Goal: Transaction & Acquisition: Purchase product/service

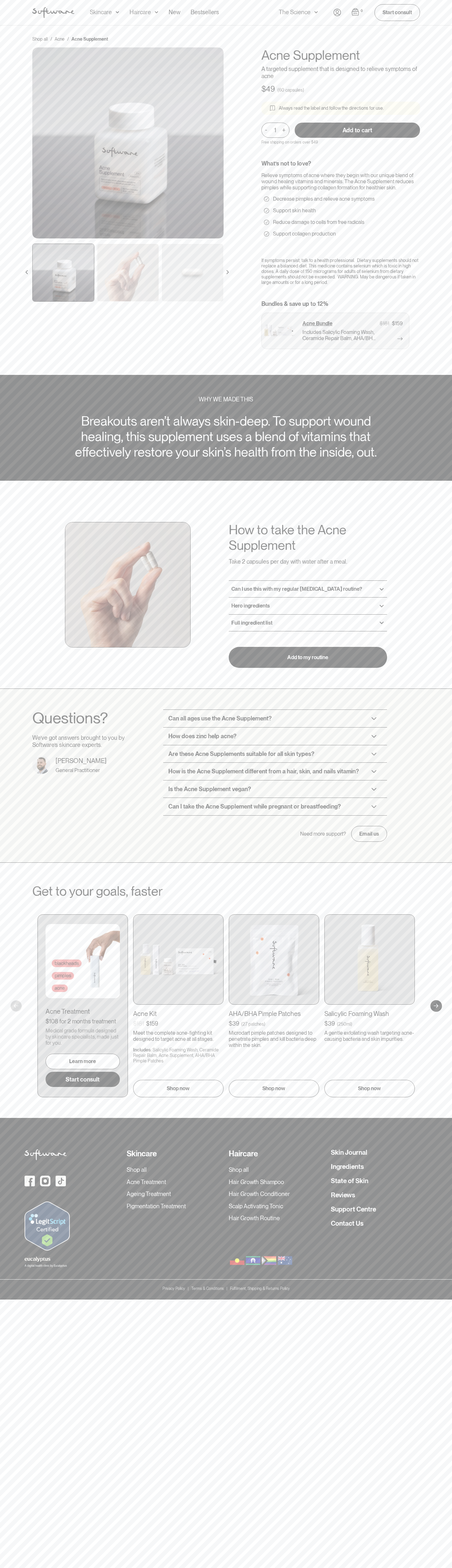
click at [357, 130] on input "Add to cart" at bounding box center [357, 130] width 125 height 15
type input "Add to cart"
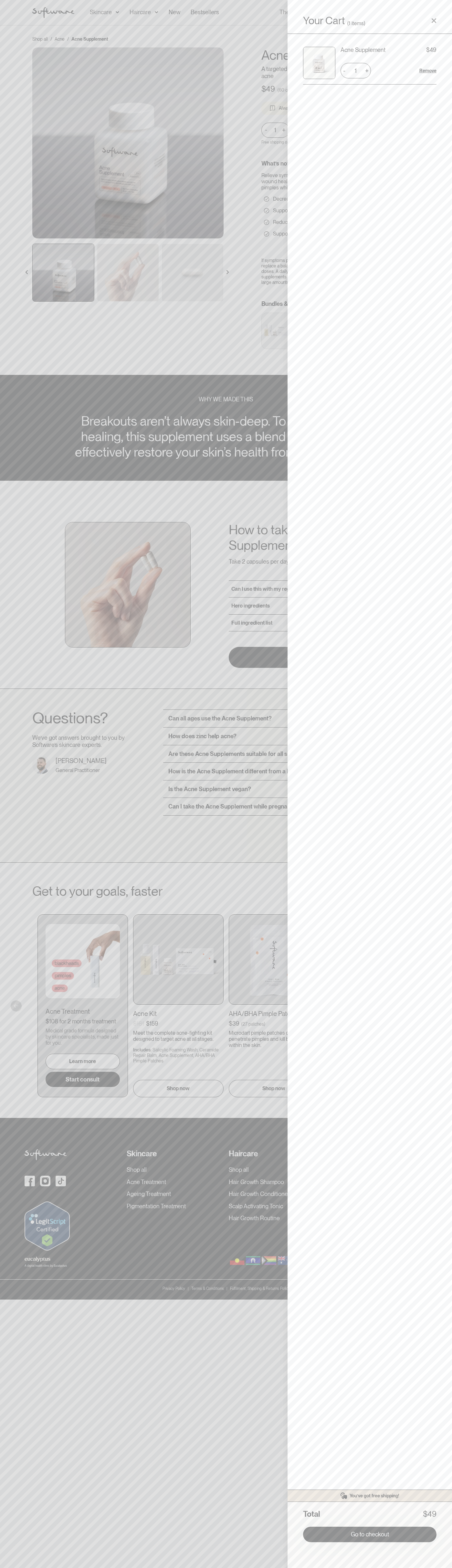
click at [370, 1535] on link "Go to checkout" at bounding box center [369, 1534] width 133 height 15
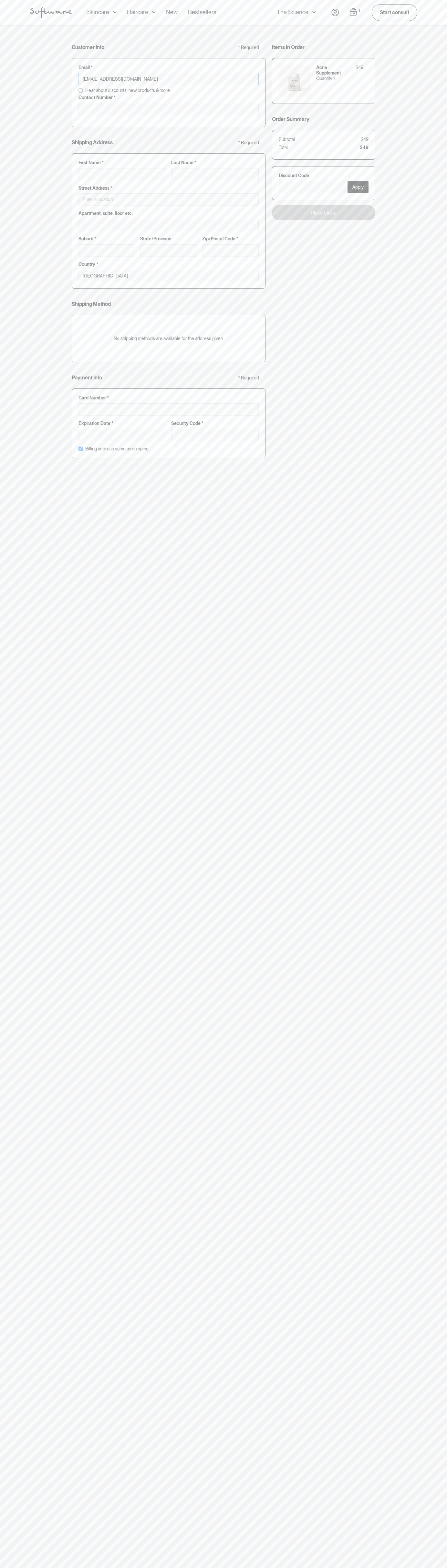
type input "johnsmith008@storebotmail.joonix.net"
type input "0293744000"
type input "G"
type input "Go"
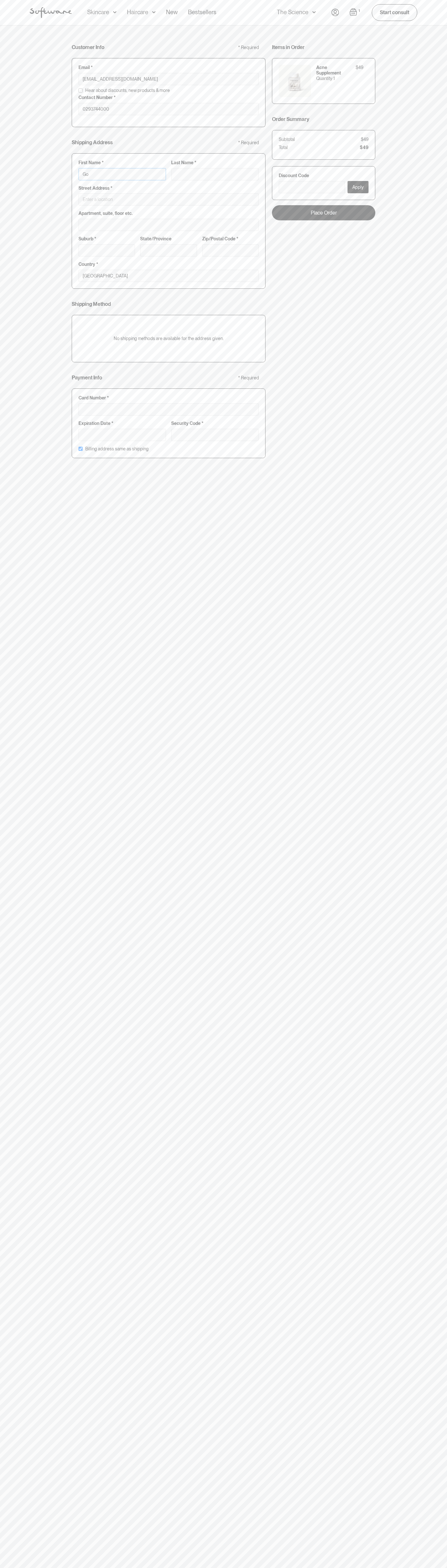
type input "Go"
type input "Goo"
type input "Goog"
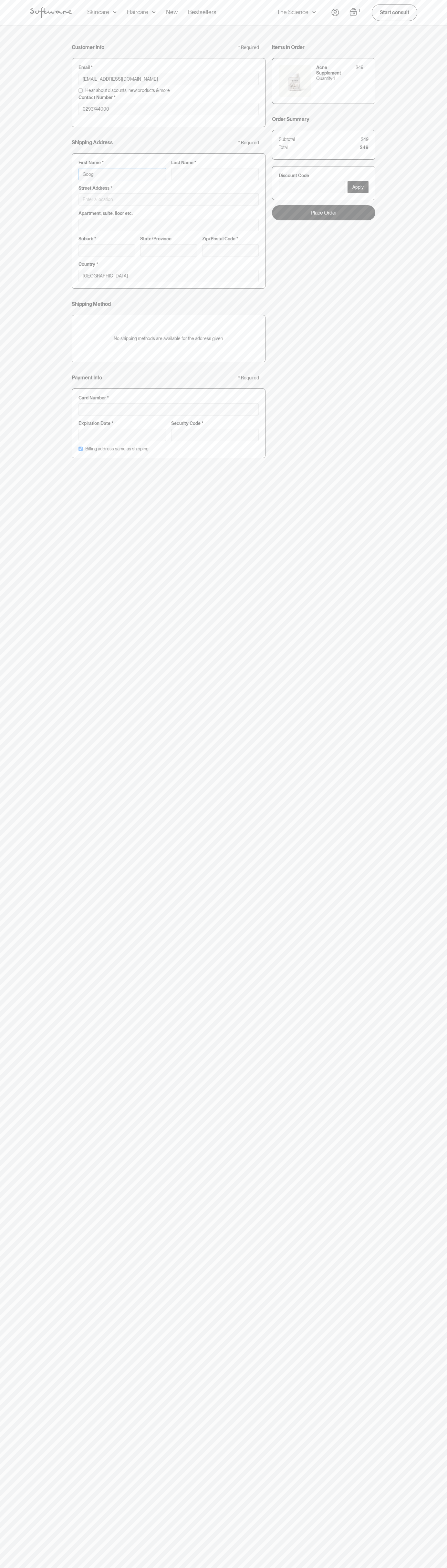
type input "Googl"
type input "Google"
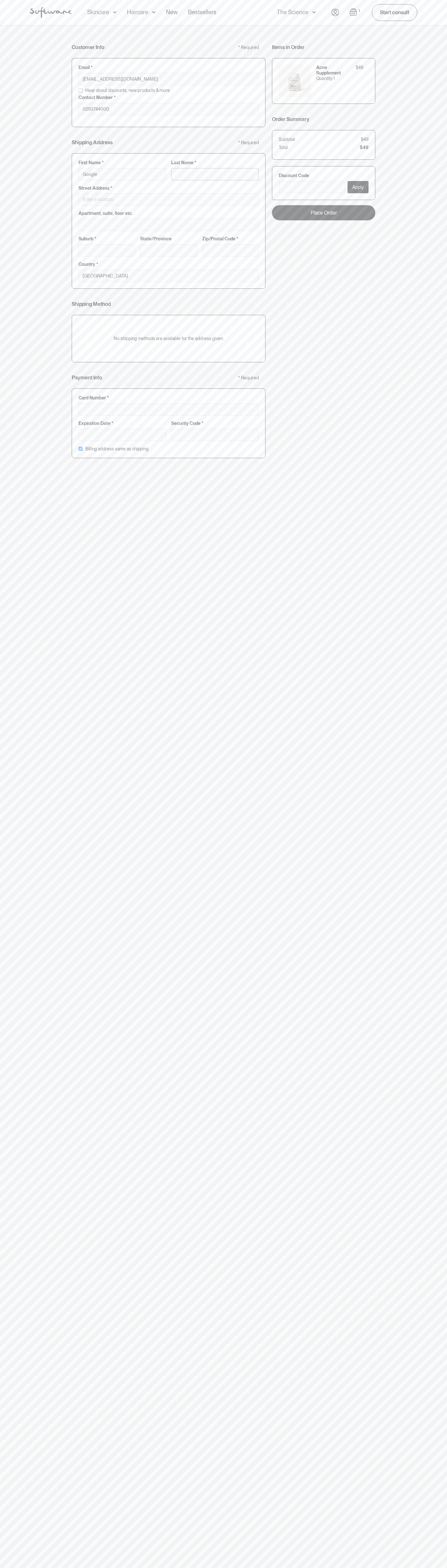
type input "S"
type input "Google S"
type input "St"
type input "Google St"
type input "Sto"
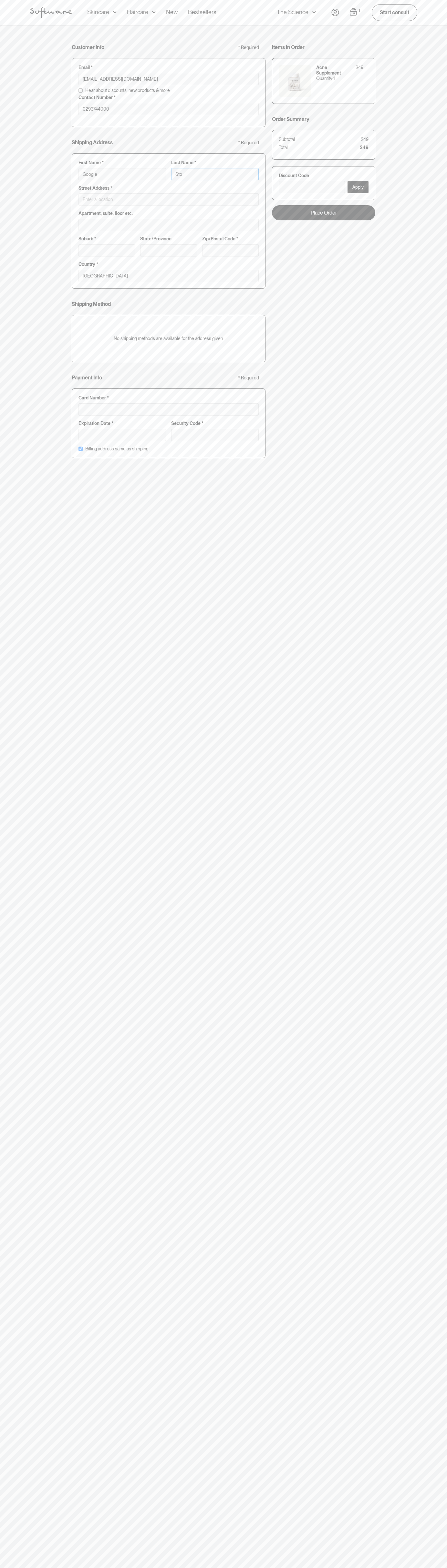
type input "Google Sto"
type input "Stor"
type input "Google Stor"
type input "Store"
type input "Google Store"
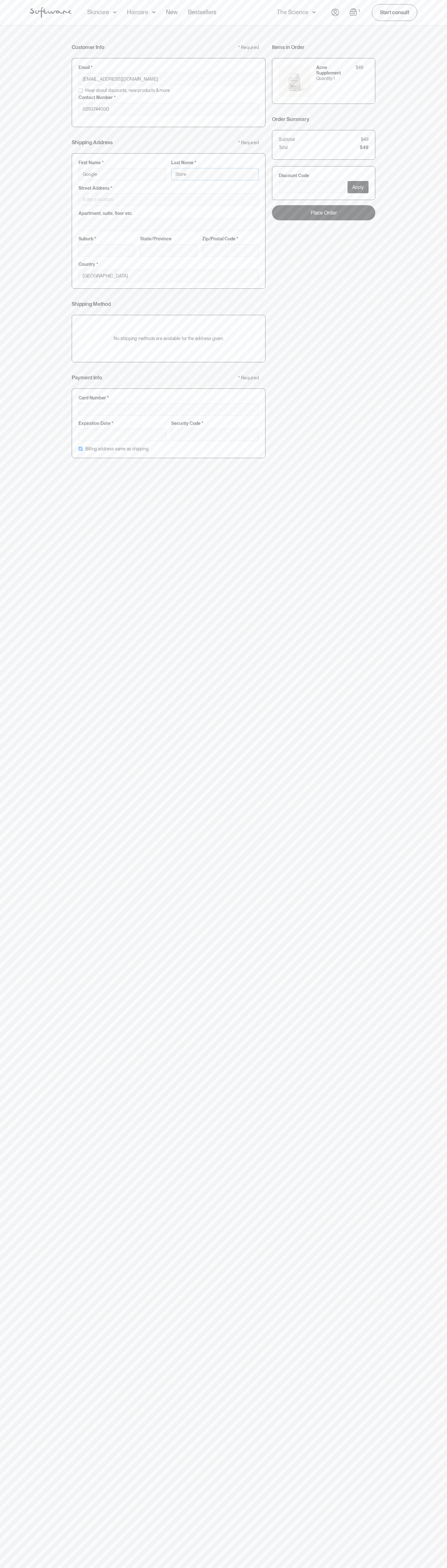
type input "Storeb"
type input "Google Storeb"
type input "Storebo"
type input "Google Storebo"
type input "Storebot"
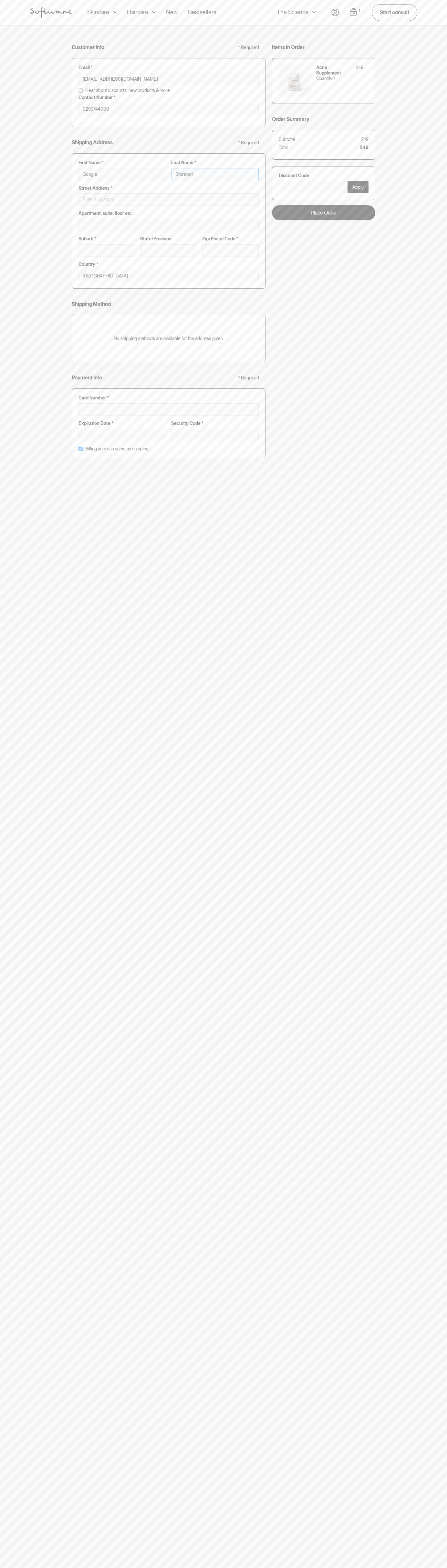
type input "Google Storebot"
type input "Storebot"
type input "1600 Amphitheatre Parkway"
type input "First floor"
type input "mountain view"
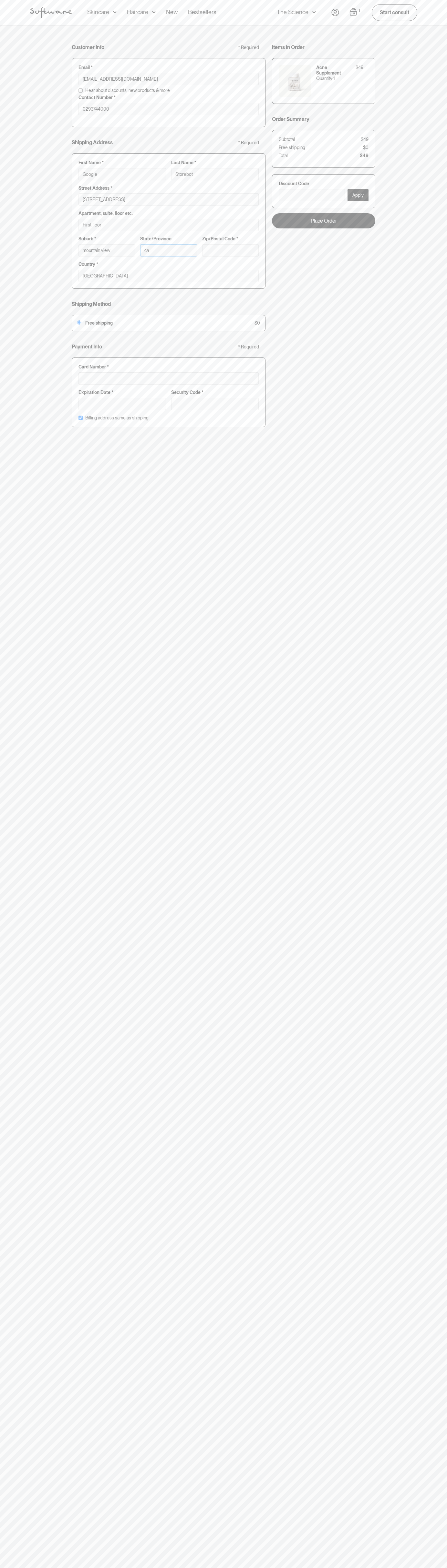
type input "ca"
type input "94043"
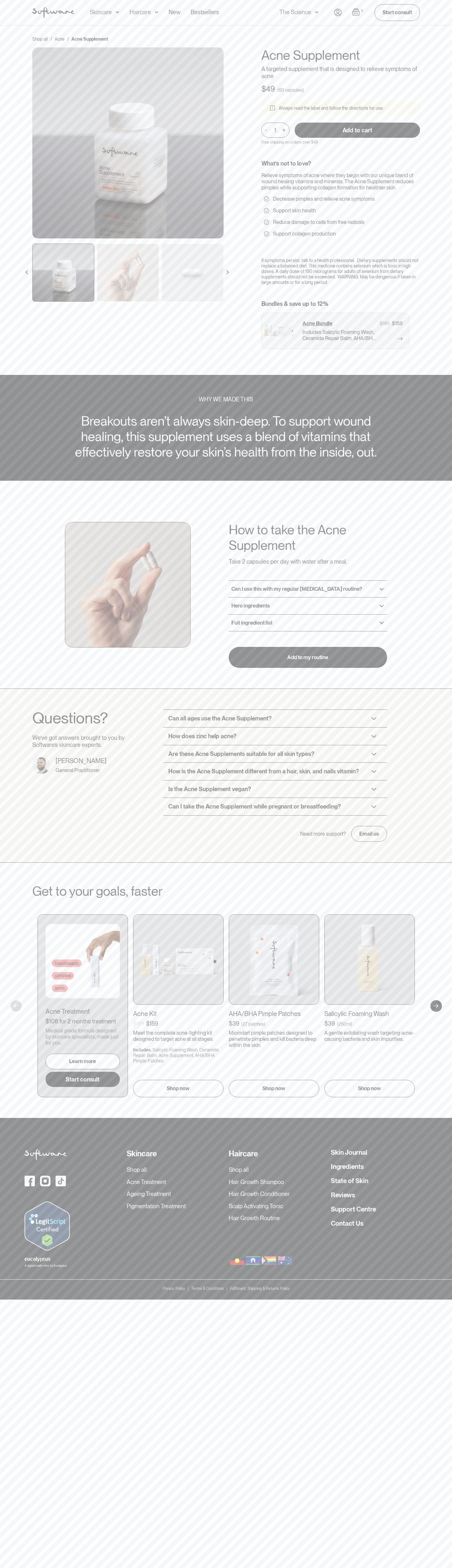
click at [445, 25] on div "Acne Ageing Pigmentation Everyday care Hair Loss Learn Skincare Custom Formulas…" at bounding box center [226, 13] width 452 height 26
click at [447, 275] on div "Shop all / Acne / Acne Supplement Acne Supplement A targeted supplement that is…" at bounding box center [226, 200] width 452 height 350
click at [255, 1567] on html "Acne Ageing Pigmentation Everyday care Hair Loss Learn Skincare Custom Formulas…" at bounding box center [226, 784] width 452 height 1568
click at [17, 454] on section "WHY WE MADE THIS Breakouts aren’t always skin-deep. To support wound healing, t…" at bounding box center [226, 427] width 452 height 105
